Goal: Transaction & Acquisition: Purchase product/service

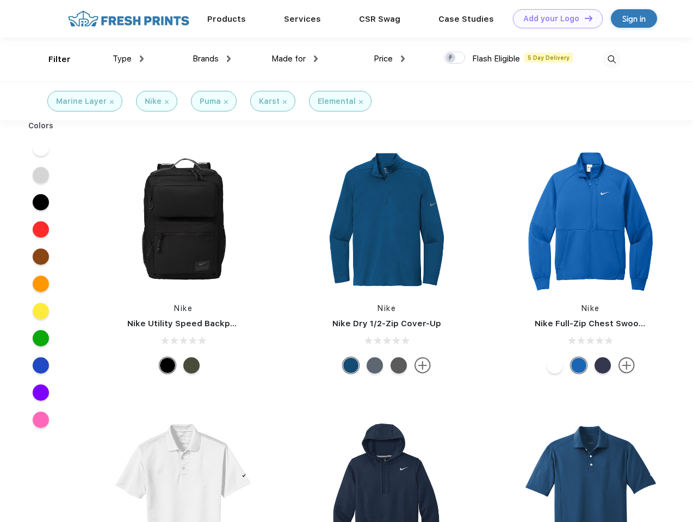
scroll to position [1, 0]
click at [554, 19] on link "Add your Logo Design Tool" at bounding box center [558, 18] width 90 height 19
click at [0, 0] on div "Design Tool" at bounding box center [0, 0] width 0 height 0
click at [584, 18] on link "Add your Logo Design Tool" at bounding box center [558, 18] width 90 height 19
click at [52, 59] on div "Filter" at bounding box center [59, 59] width 22 height 13
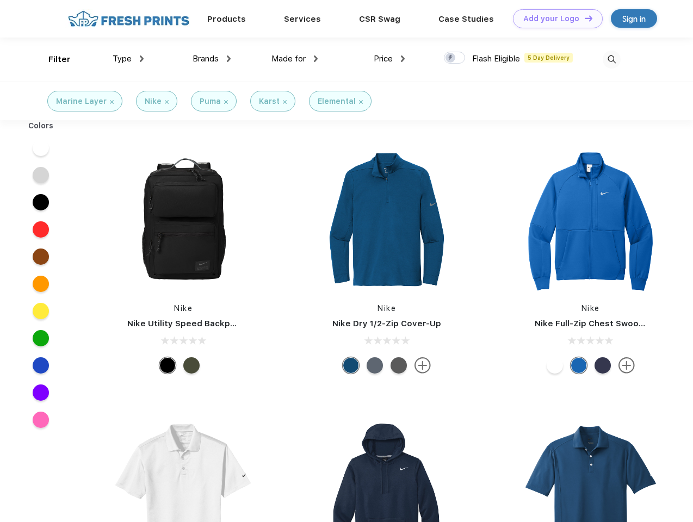
click at [128, 59] on span "Type" at bounding box center [122, 59] width 19 height 10
click at [212, 59] on span "Brands" at bounding box center [206, 59] width 26 height 10
click at [295, 59] on span "Made for" at bounding box center [289, 59] width 34 height 10
click at [390, 59] on span "Price" at bounding box center [383, 59] width 19 height 10
click at [455, 58] on div at bounding box center [454, 58] width 21 height 12
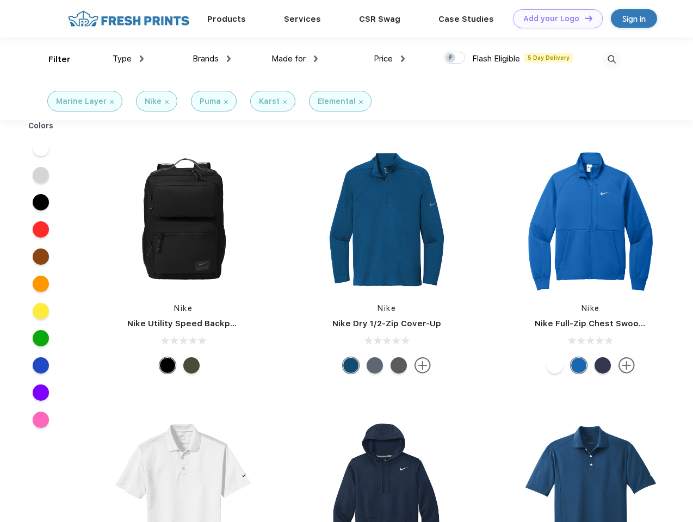
click at [451, 58] on input "checkbox" at bounding box center [447, 54] width 7 height 7
click at [612, 59] on img at bounding box center [612, 60] width 18 height 18
